Goal: Complete application form

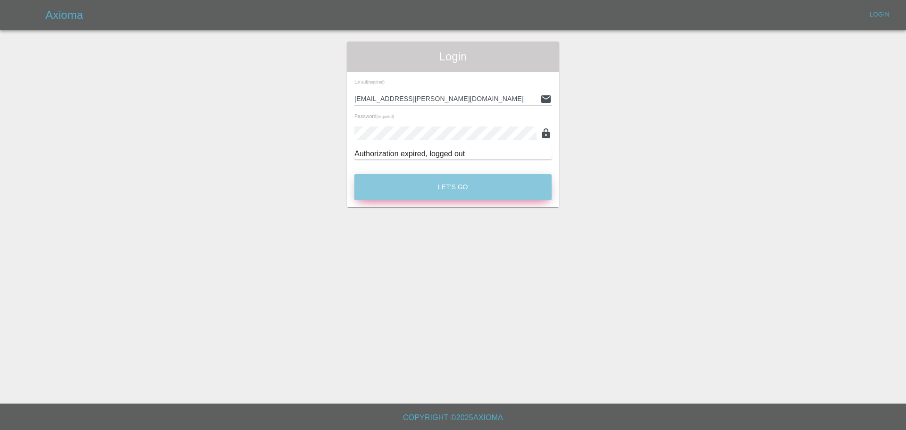
click at [443, 181] on button "Let's Go" at bounding box center [452, 187] width 197 height 26
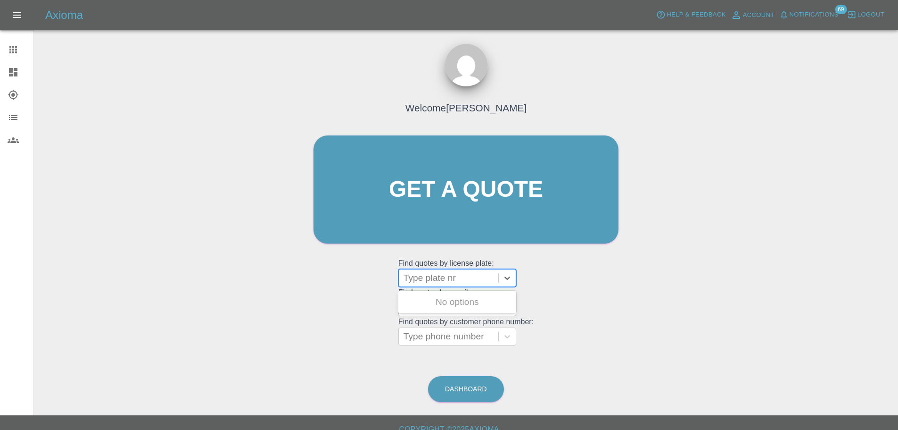
click at [446, 276] on div at bounding box center [449, 277] width 90 height 13
paste input "DL25HZR"
type input "DL25HZR"
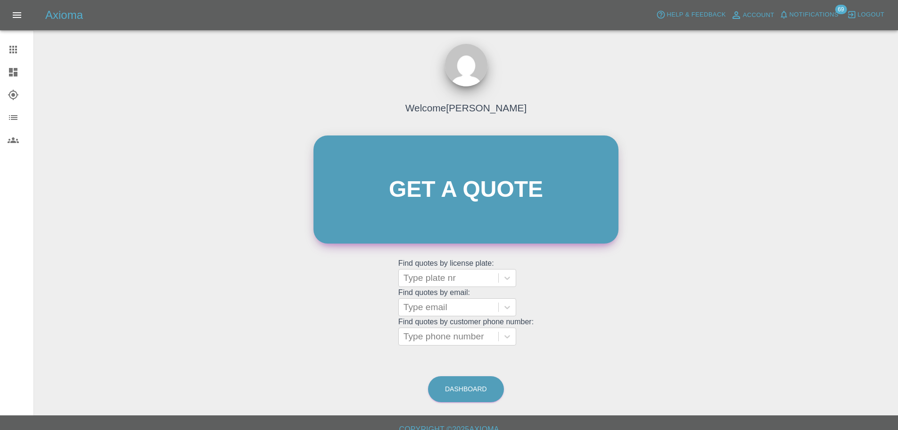
click at [474, 210] on link "Get a quote" at bounding box center [466, 189] width 305 height 108
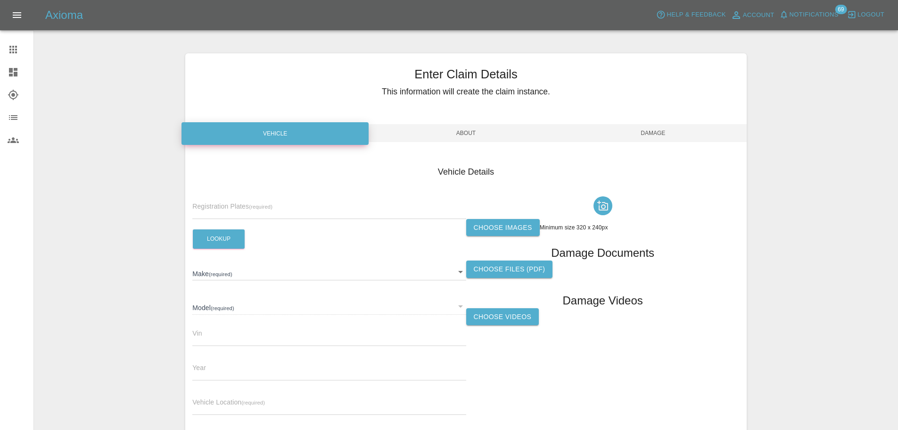
click at [208, 213] on input "text" at bounding box center [329, 212] width 274 height 14
click at [252, 208] on input "text" at bounding box center [329, 212] width 274 height 14
paste input "DW25AZP"
type input "DW25AZP"
click at [219, 238] on button "Lookup" at bounding box center [219, 238] width 52 height 19
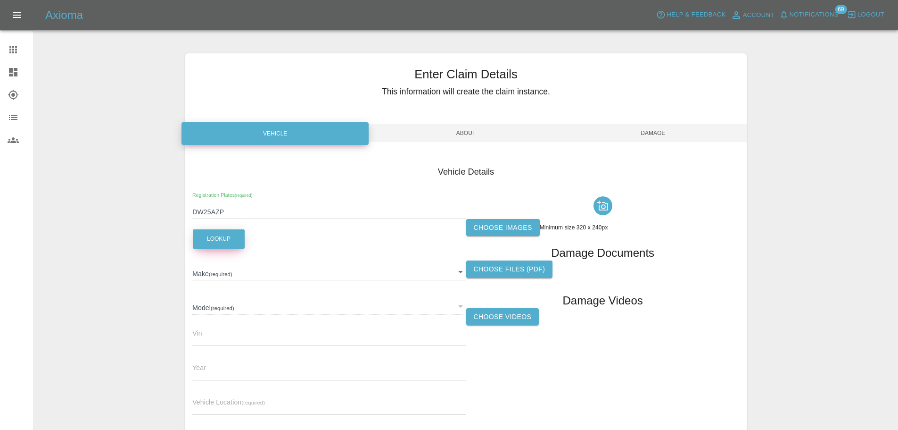
type input "FORD"
type input "CAPRI PREMIUM STANDARD RANGE"
type input "[US_VEHICLE_IDENTIFICATION_NUMBER]"
type input "2025"
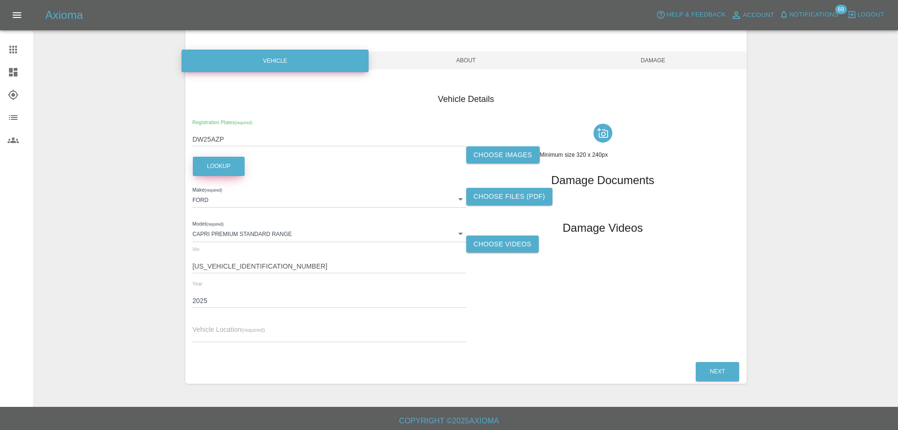
scroll to position [76, 0]
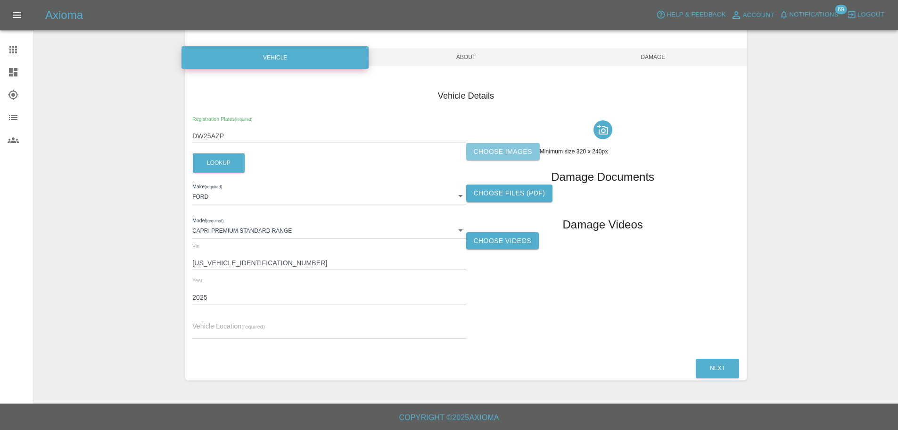
click at [491, 153] on label "Choose images" at bounding box center [503, 151] width 74 height 17
click at [0, 0] on input "Choose images" at bounding box center [0, 0] width 0 height 0
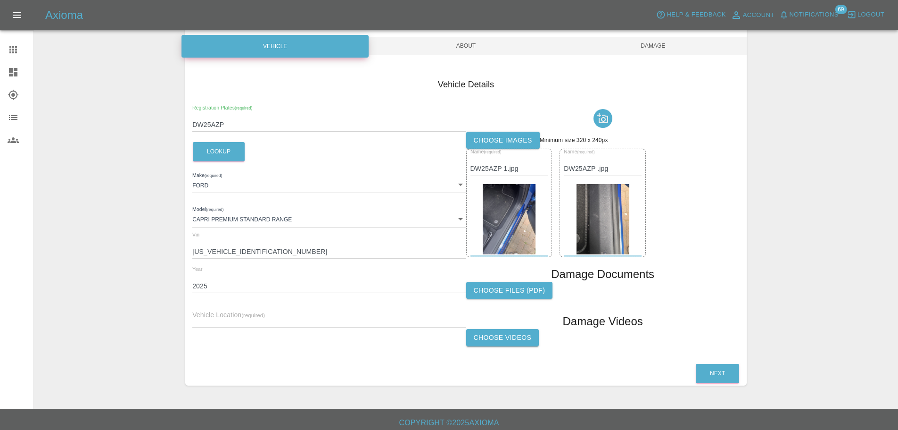
scroll to position [92, 0]
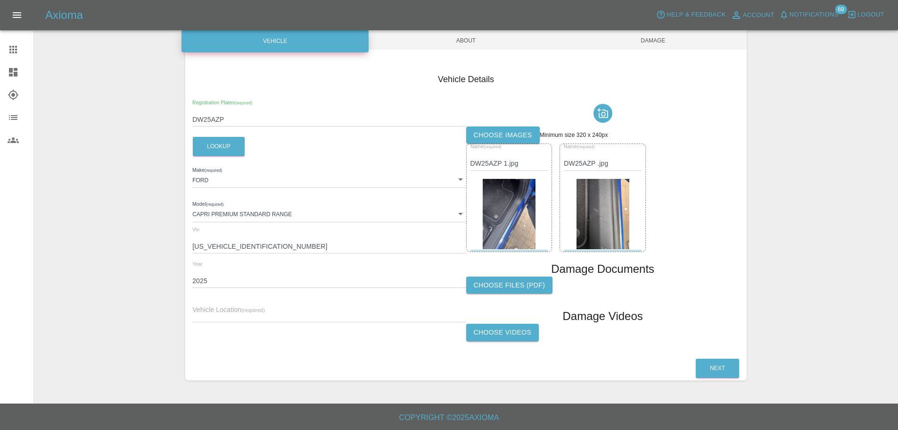
click at [243, 311] on input "text" at bounding box center [329, 315] width 274 height 14
paste input "GRACE [STREET_ADDRESS][PERSON_NAME]"
type input "GRACE [STREET_ADDRESS][PERSON_NAME]"
click at [709, 362] on button "Next" at bounding box center [717, 367] width 43 height 19
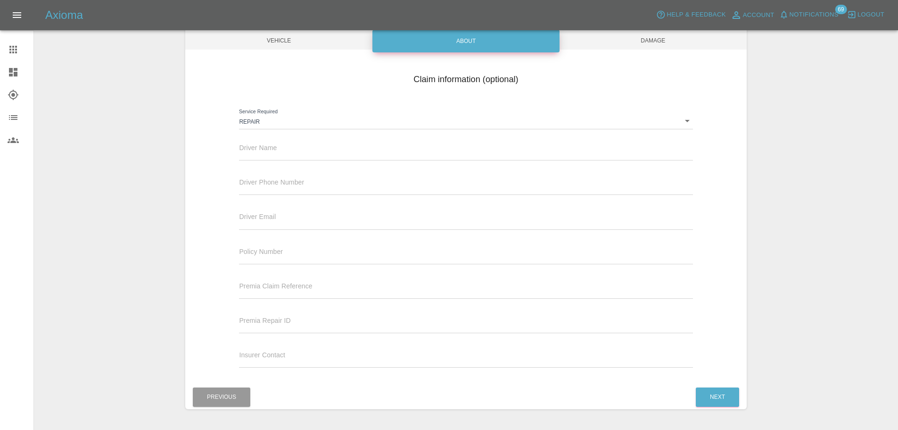
click at [284, 154] on input "text" at bounding box center [466, 154] width 454 height 14
click at [277, 144] on span "Driver Name" at bounding box center [258, 148] width 38 height 8
click at [277, 150] on input "text" at bounding box center [466, 154] width 454 height 14
paste input "[PERSON_NAME]"
type input "[PERSON_NAME]"
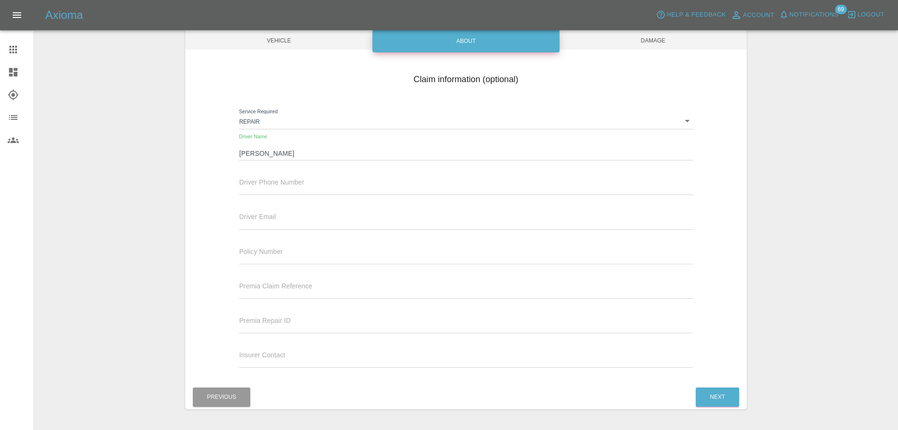
click at [325, 188] on input "text" at bounding box center [466, 188] width 454 height 14
paste input "07540811987"
type input "07540811987"
click at [721, 396] on button "Next" at bounding box center [717, 396] width 43 height 19
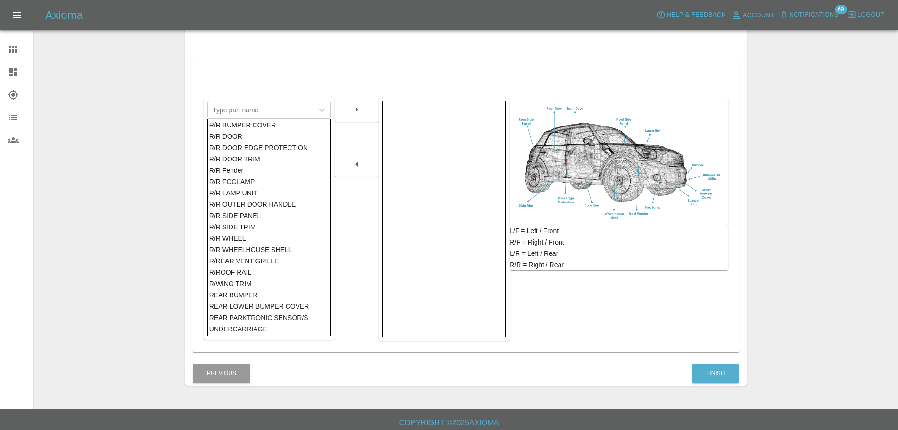
scroll to position [151, 0]
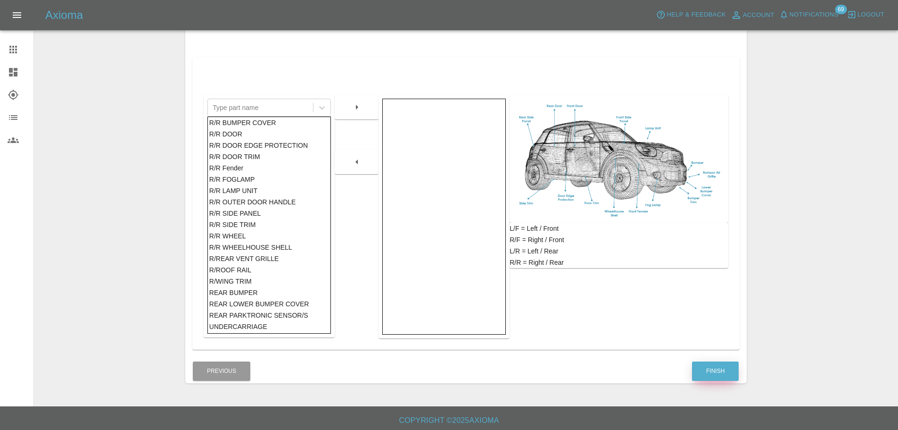
click at [707, 367] on button "Finish" at bounding box center [715, 370] width 47 height 19
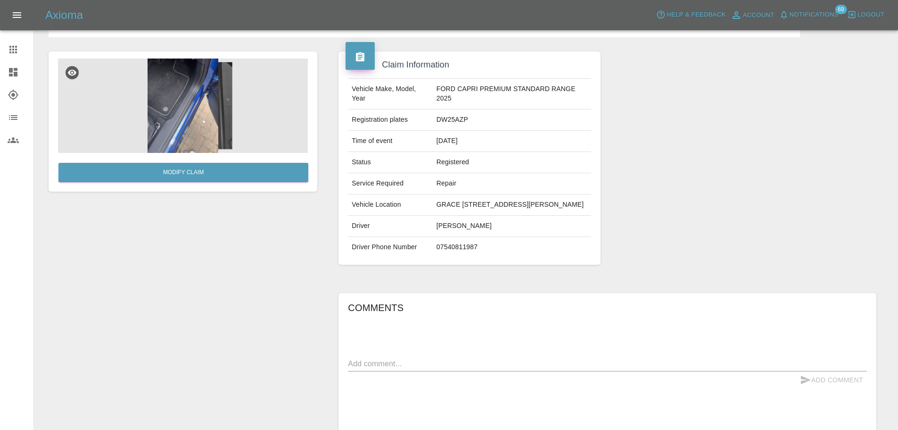
scroll to position [71, 0]
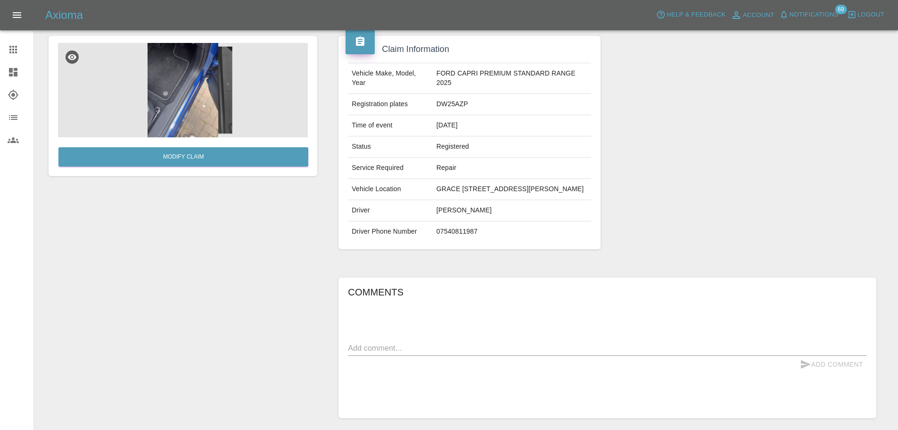
drag, startPoint x: 443, startPoint y: 331, endPoint x: 434, endPoint y: 336, distance: 10.1
click at [443, 332] on div "Comments x Add Comment" at bounding box center [607, 347] width 519 height 126
click at [383, 356] on div "x" at bounding box center [607, 348] width 519 height 15
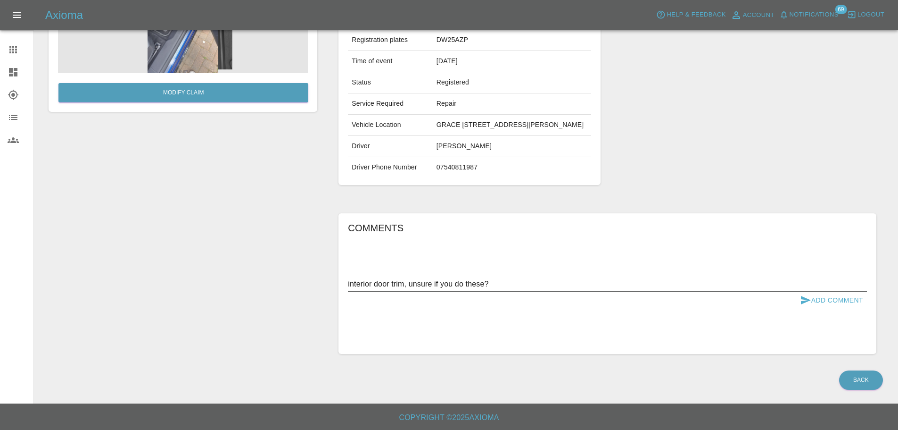
scroll to position [154, 0]
type textarea "interior door trim, unsure if you do these?"
click at [817, 294] on button "Add Comment" at bounding box center [832, 299] width 71 height 17
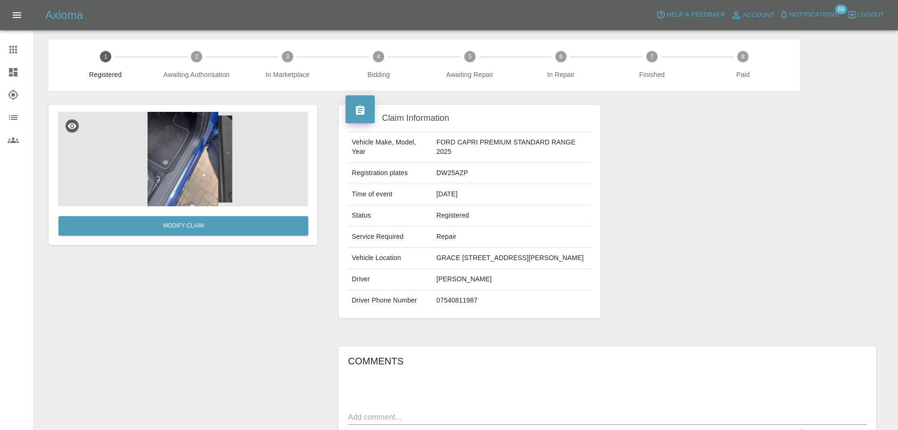
scroll to position [0, 0]
